Goal: Transaction & Acquisition: Subscribe to service/newsletter

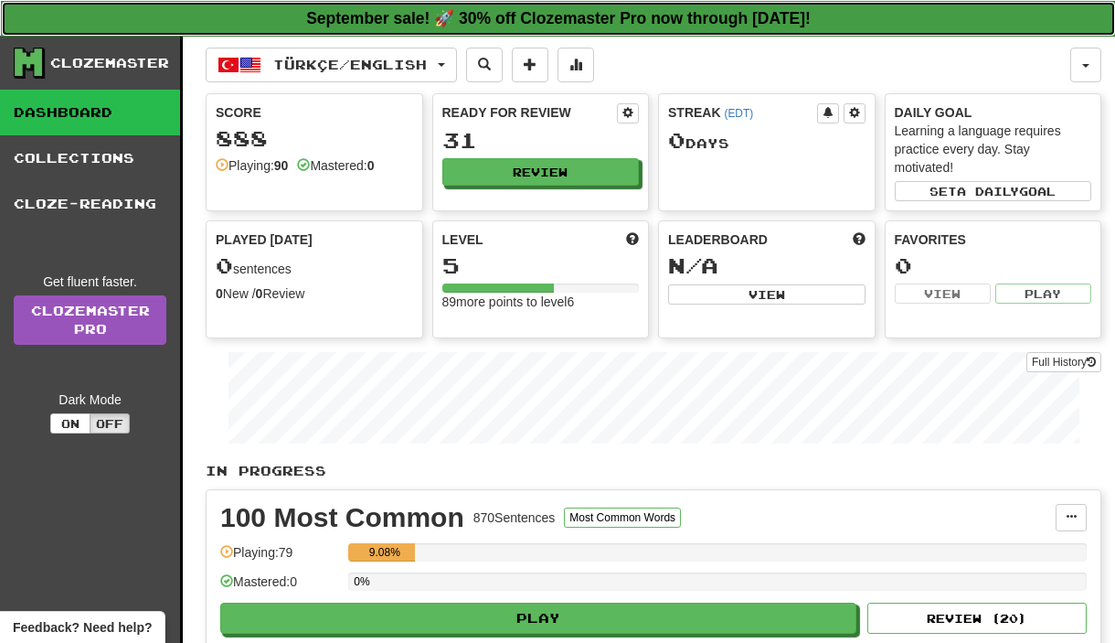
click at [764, 15] on strong "September sale! 🚀 30% off Clozemaster Pro now through [DATE]!" at bounding box center [558, 18] width 505 height 18
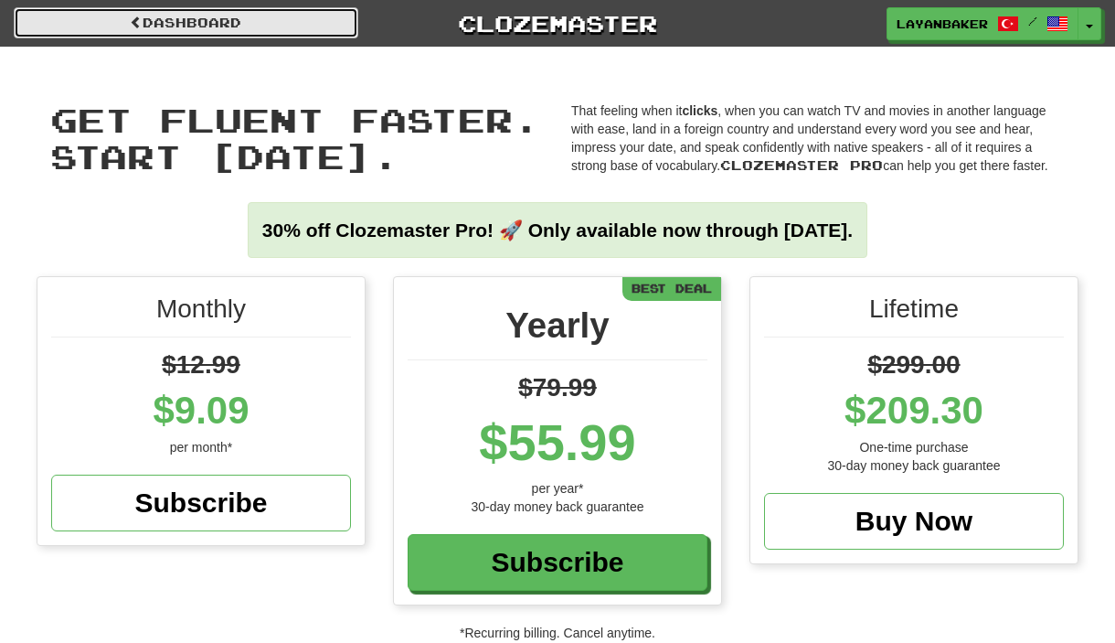
click at [305, 24] on link "Dashboard" at bounding box center [186, 22] width 345 height 31
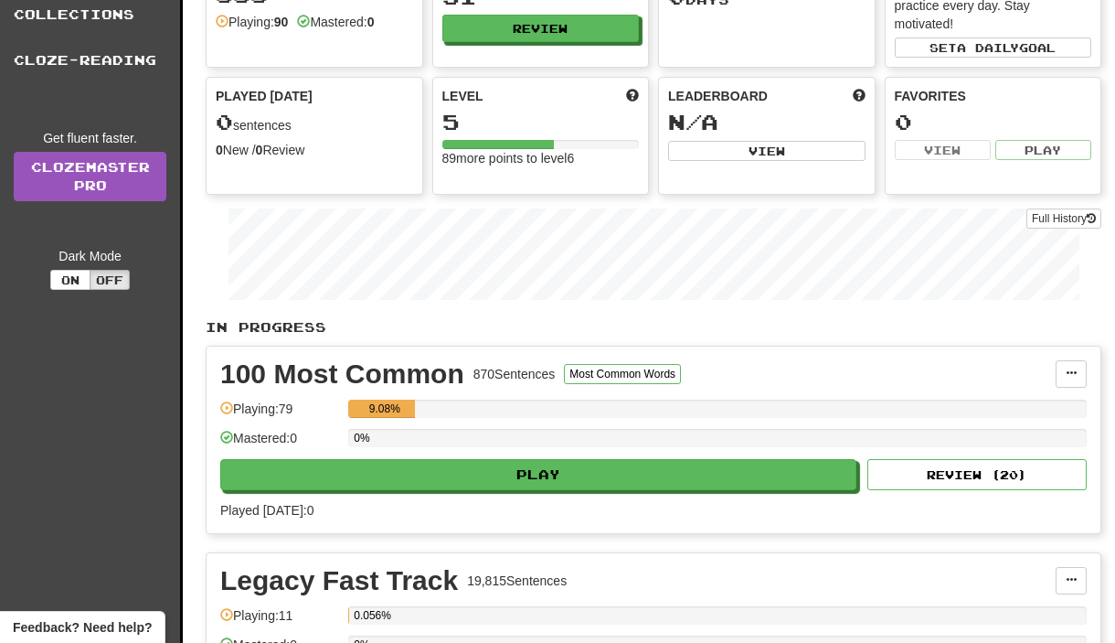
scroll to position [212, 0]
